Goal: Information Seeking & Learning: Find specific fact

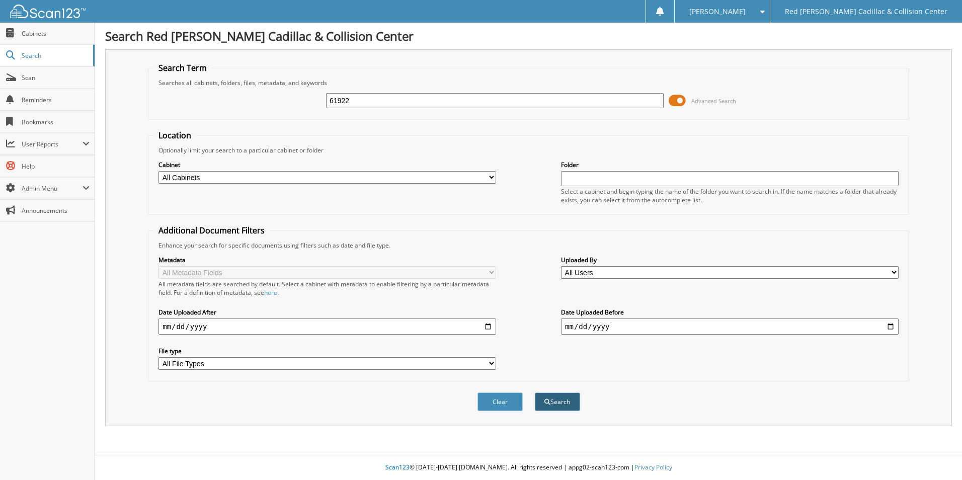
type input "61922"
click at [553, 400] on button "Search" at bounding box center [557, 401] width 45 height 19
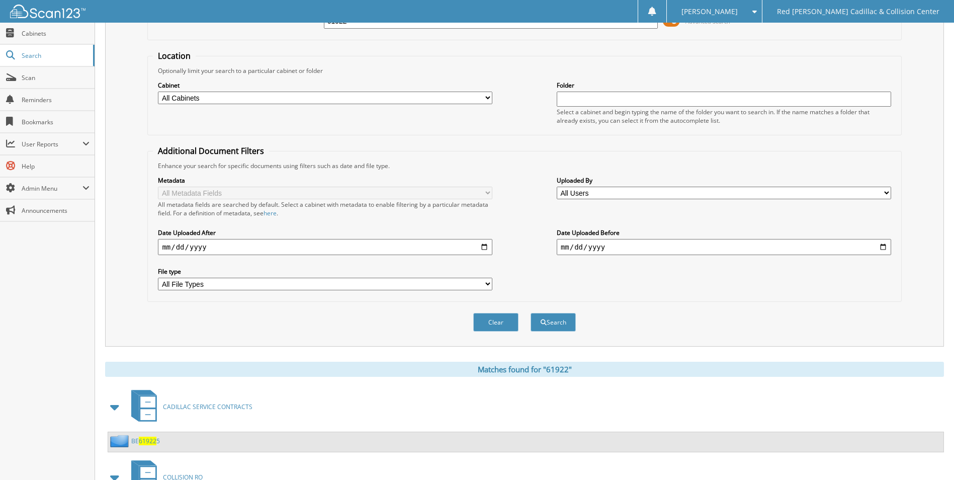
scroll to position [153, 0]
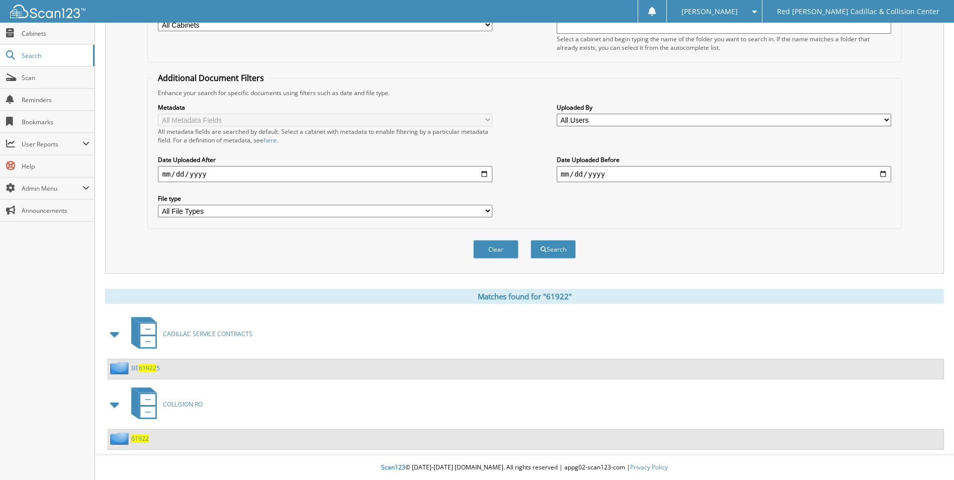
click at [936, 285] on div "Search Term Searches all cabinets, folders, files, metadata, and keywords 61922…" at bounding box center [524, 173] width 839 height 553
click at [150, 406] on icon at bounding box center [148, 405] width 18 height 26
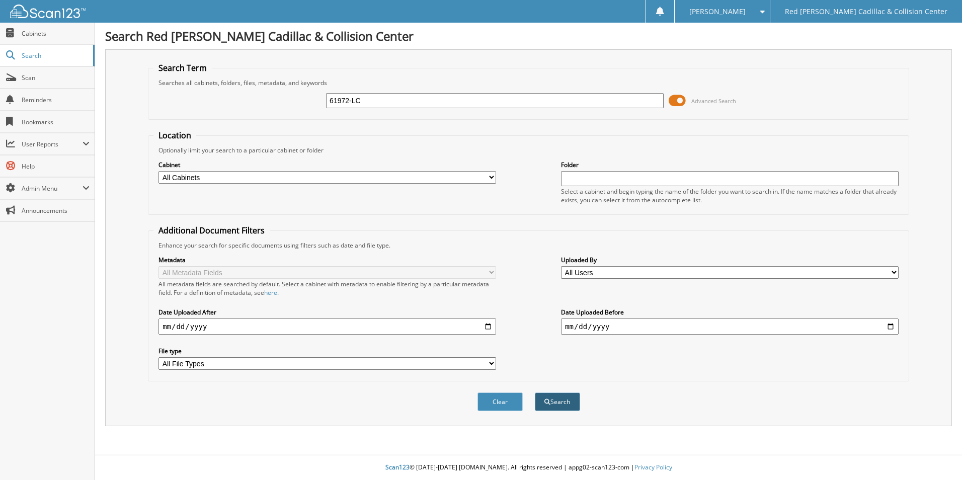
type input "61972-LC"
click at [553, 396] on button "Search" at bounding box center [557, 401] width 45 height 19
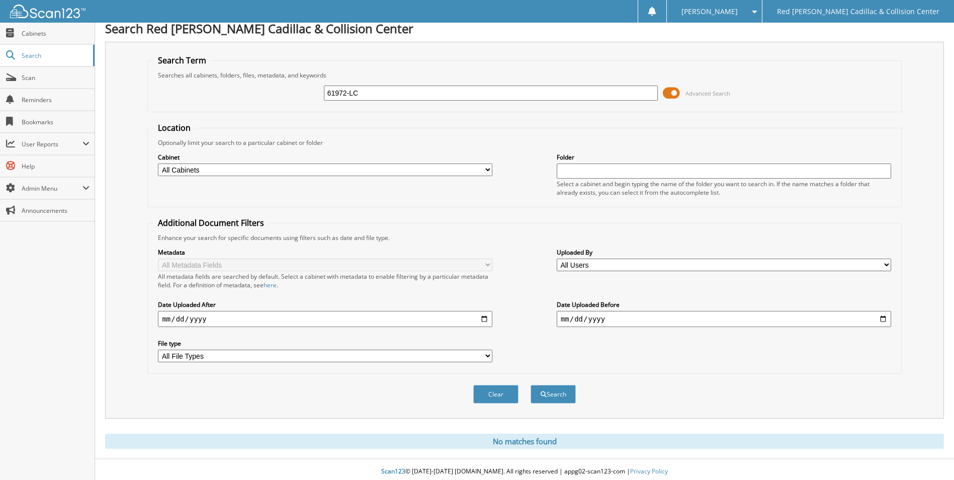
scroll to position [12, 0]
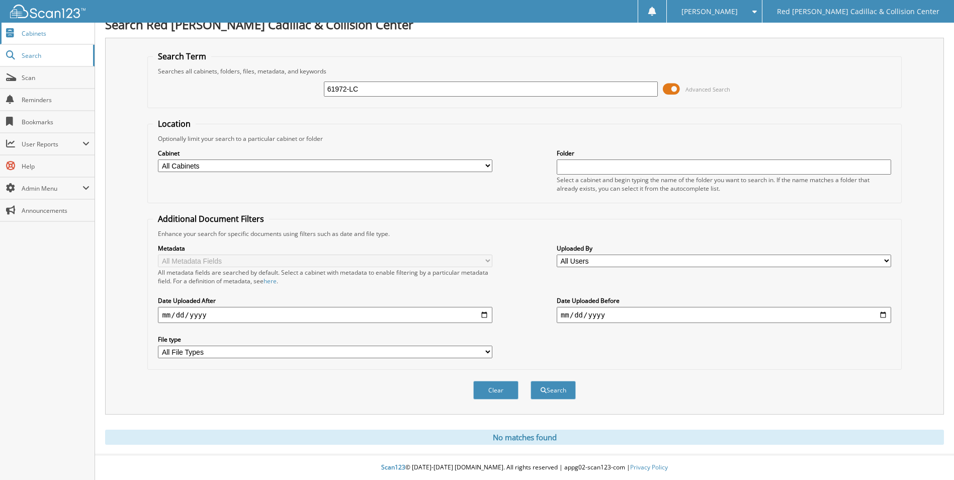
click at [56, 34] on span "Cabinets" at bounding box center [56, 33] width 68 height 9
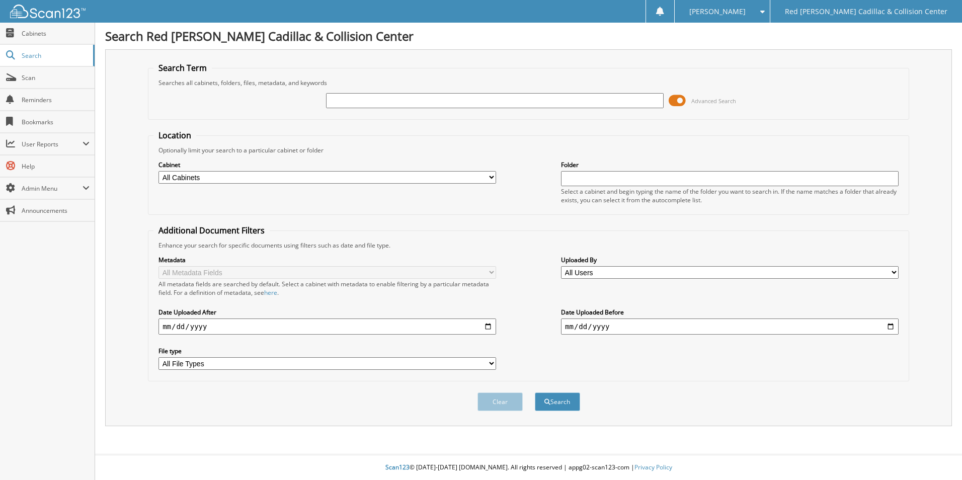
click at [47, 58] on span "Search" at bounding box center [55, 55] width 66 height 9
click at [558, 402] on button "Search" at bounding box center [557, 401] width 45 height 19
click at [332, 100] on input "text" at bounding box center [494, 100] width 337 height 15
type input "61972-LC"
click at [567, 401] on button "Search" at bounding box center [557, 401] width 45 height 19
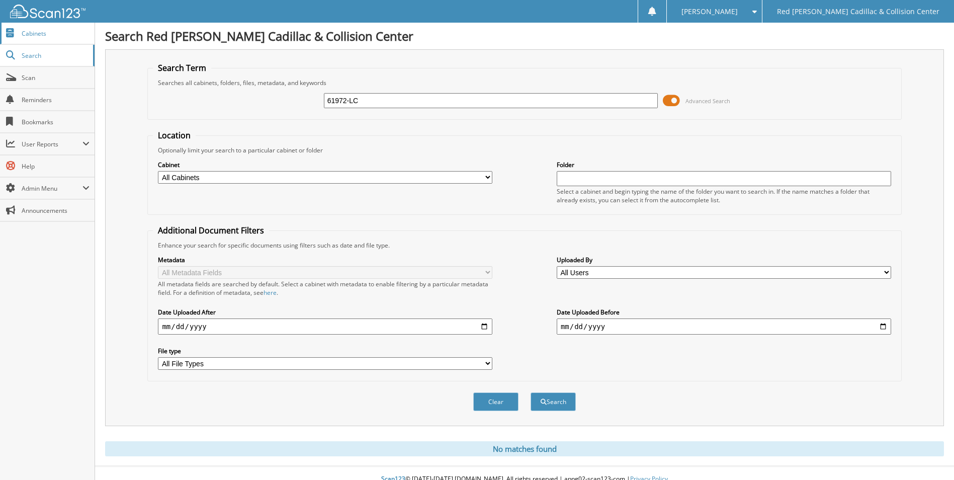
click at [39, 34] on span "Cabinets" at bounding box center [56, 33] width 68 height 9
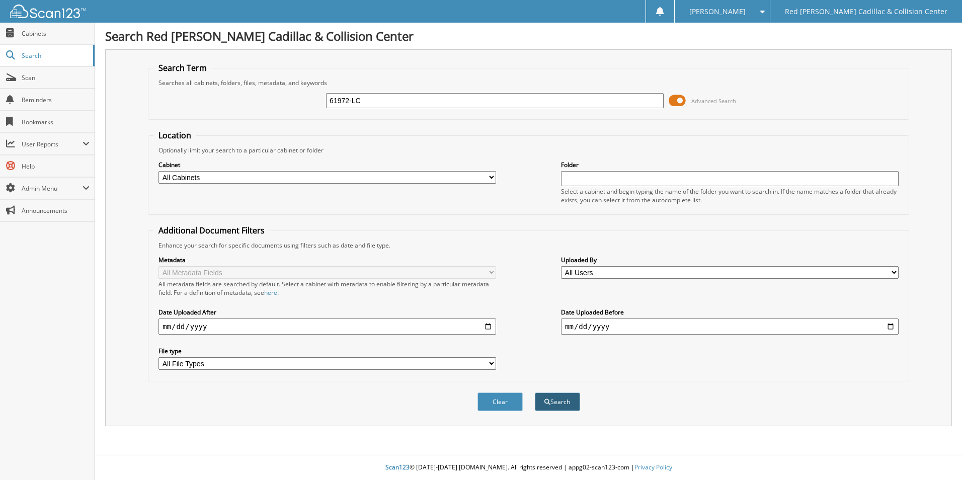
type input "61972-LC"
click at [550, 399] on button "Search" at bounding box center [557, 401] width 45 height 19
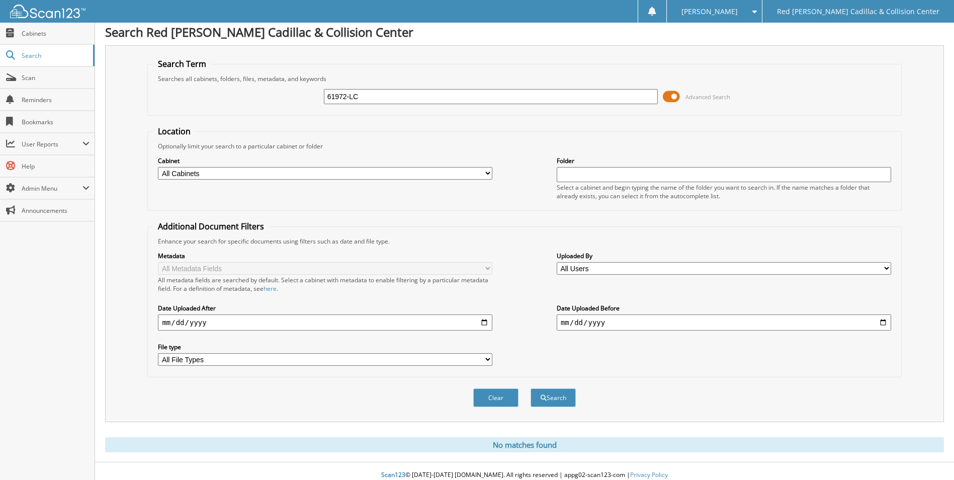
scroll to position [12, 0]
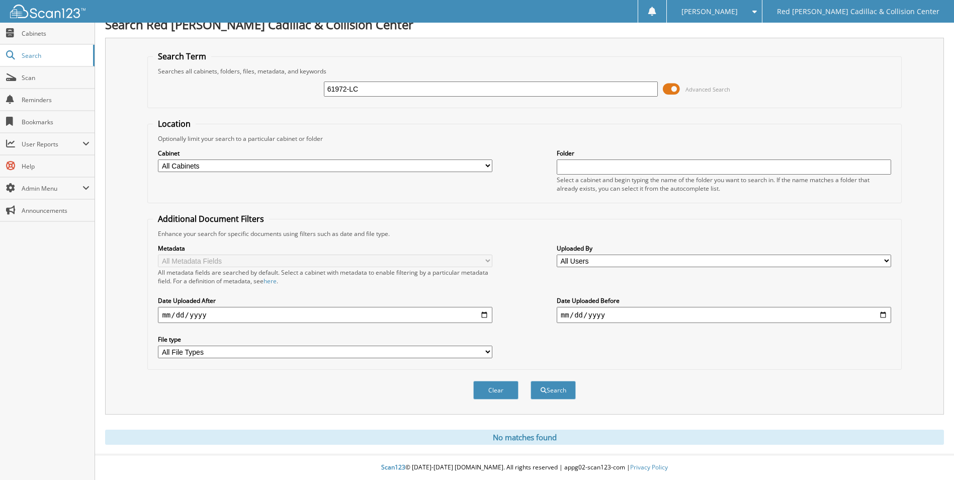
click at [366, 90] on input "61972-LC" at bounding box center [491, 88] width 334 height 15
click at [548, 392] on button "Search" at bounding box center [553, 390] width 45 height 19
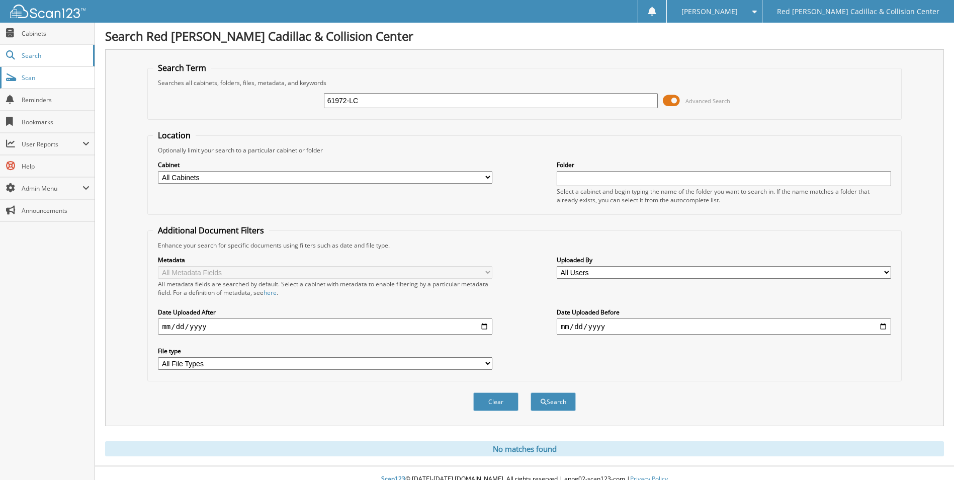
click at [34, 80] on span "Scan" at bounding box center [56, 77] width 68 height 9
